Goal: Find contact information: Find contact information

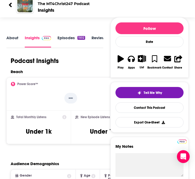
scroll to position [58, 0]
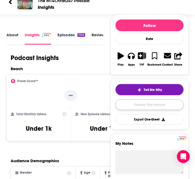
click at [147, 104] on link "Contact This Podcast" at bounding box center [150, 104] width 68 height 10
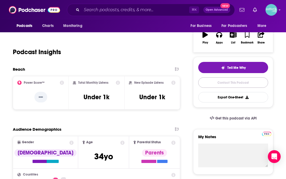
scroll to position [106, 0]
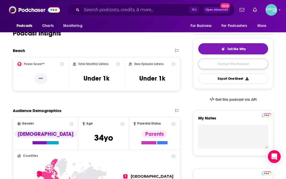
click at [195, 66] on link "Contact This Podcast" at bounding box center [233, 64] width 70 height 10
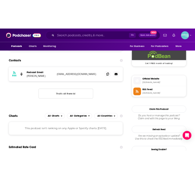
scroll to position [388, 0]
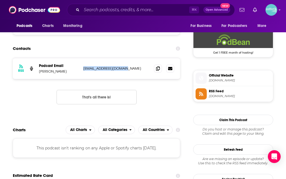
drag, startPoint x: 83, startPoint y: 68, endPoint x: 124, endPoint y: 69, distance: 41.3
click at [124, 69] on div "RSS Podcast Email [PERSON_NAME] [EMAIL_ADDRESS][DOMAIN_NAME] [EMAIL_ADDRESS][DO…" at bounding box center [96, 68] width 167 height 21
copy p "[EMAIL_ADDRESS][DOMAIN_NAME]"
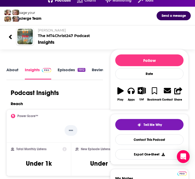
scroll to position [0, 0]
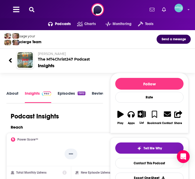
click at [11, 59] on icon at bounding box center [10, 60] width 3 height 5
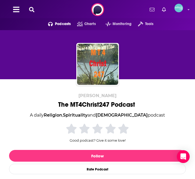
click at [30, 11] on icon at bounding box center [31, 9] width 5 height 5
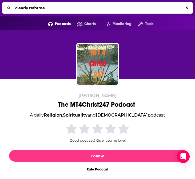
type input "clearly reformed"
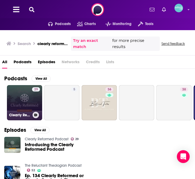
click at [26, 104] on link "29 Clearly Reformed Podcast" at bounding box center [24, 102] width 35 height 35
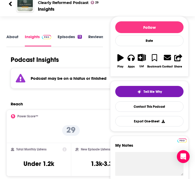
scroll to position [57, 0]
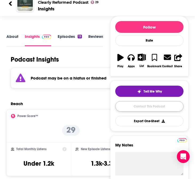
click at [138, 106] on link "Contact This Podcast" at bounding box center [149, 106] width 68 height 10
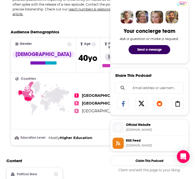
scroll to position [248, 0]
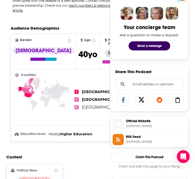
click at [144, 123] on span "Official Website" at bounding box center [156, 121] width 60 height 5
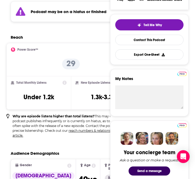
scroll to position [0, 0]
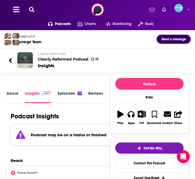
click at [32, 9] on icon at bounding box center [31, 9] width 5 height 5
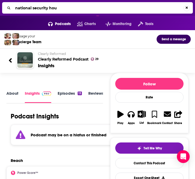
type input "national security hour"
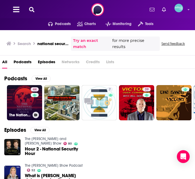
click at [30, 101] on link "44 The National Security Hour" at bounding box center [24, 102] width 35 height 35
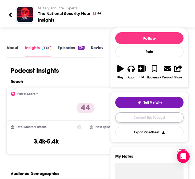
click at [127, 116] on link "Contact This Podcast" at bounding box center [149, 117] width 68 height 10
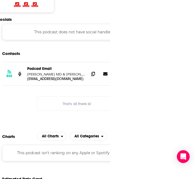
scroll to position [471, 0]
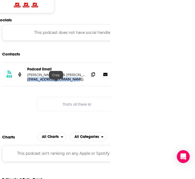
drag, startPoint x: 27, startPoint y: 83, endPoint x: 81, endPoint y: 82, distance: 54.6
click at [81, 82] on div "RSS Podcast Email [PERSON_NAME] MD & [PERSON_NAME] [EMAIL_ADDRESS][DOMAIN_NAME]…" at bounding box center [76, 74] width 149 height 23
copy p "[EMAIL_ADDRESS][DOMAIN_NAME]"
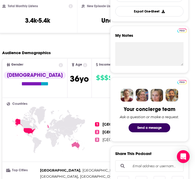
scroll to position [0, 0]
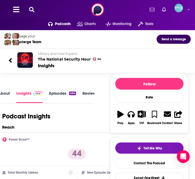
click at [29, 13] on div "Podcasts Charts Monitoring Tools For Business For Podcasters More" at bounding box center [97, 9] width 195 height 19
click at [31, 7] on icon at bounding box center [31, 9] width 5 height 5
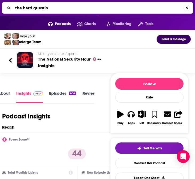
type input "the hard question"
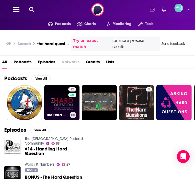
click at [66, 112] on div "The Hard Question with [PERSON_NAME]" at bounding box center [61, 115] width 31 height 6
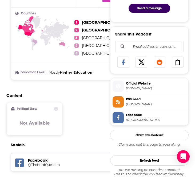
scroll to position [284, 0]
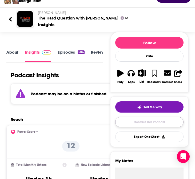
click at [144, 122] on link "Contact This Podcast" at bounding box center [149, 122] width 68 height 10
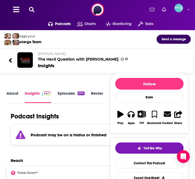
click at [12, 60] on div at bounding box center [13, 60] width 8 height 13
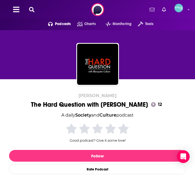
click at [34, 10] on icon at bounding box center [31, 9] width 5 height 5
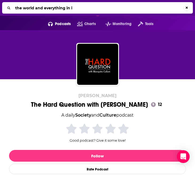
type input "the world and everything in it"
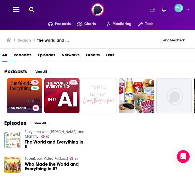
click at [28, 91] on link "74 The World and Everything In It" at bounding box center [24, 95] width 35 height 35
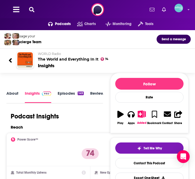
scroll to position [165, 0]
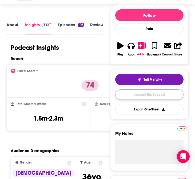
click at [152, 95] on link "Contact This Podcast" at bounding box center [149, 94] width 68 height 10
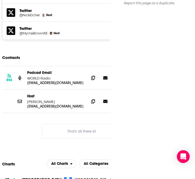
scroll to position [545, 0]
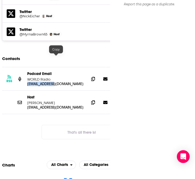
drag, startPoint x: 27, startPoint y: 57, endPoint x: 56, endPoint y: 55, distance: 29.1
click at [57, 82] on p "[EMAIL_ADDRESS][DOMAIN_NAME]" at bounding box center [56, 84] width 58 height 5
drag, startPoint x: 27, startPoint y: 57, endPoint x: 54, endPoint y: 56, distance: 27.0
click at [54, 82] on p "[EMAIL_ADDRESS][DOMAIN_NAME]" at bounding box center [56, 84] width 58 height 5
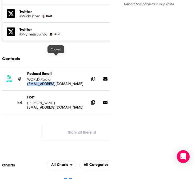
copy p "[EMAIL_ADDRESS][DOMAIN_NAME]"
click at [59, 82] on p "[EMAIL_ADDRESS][DOMAIN_NAME]" at bounding box center [56, 84] width 58 height 5
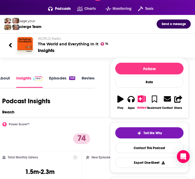
scroll to position [0, 0]
